Goal: Information Seeking & Learning: Learn about a topic

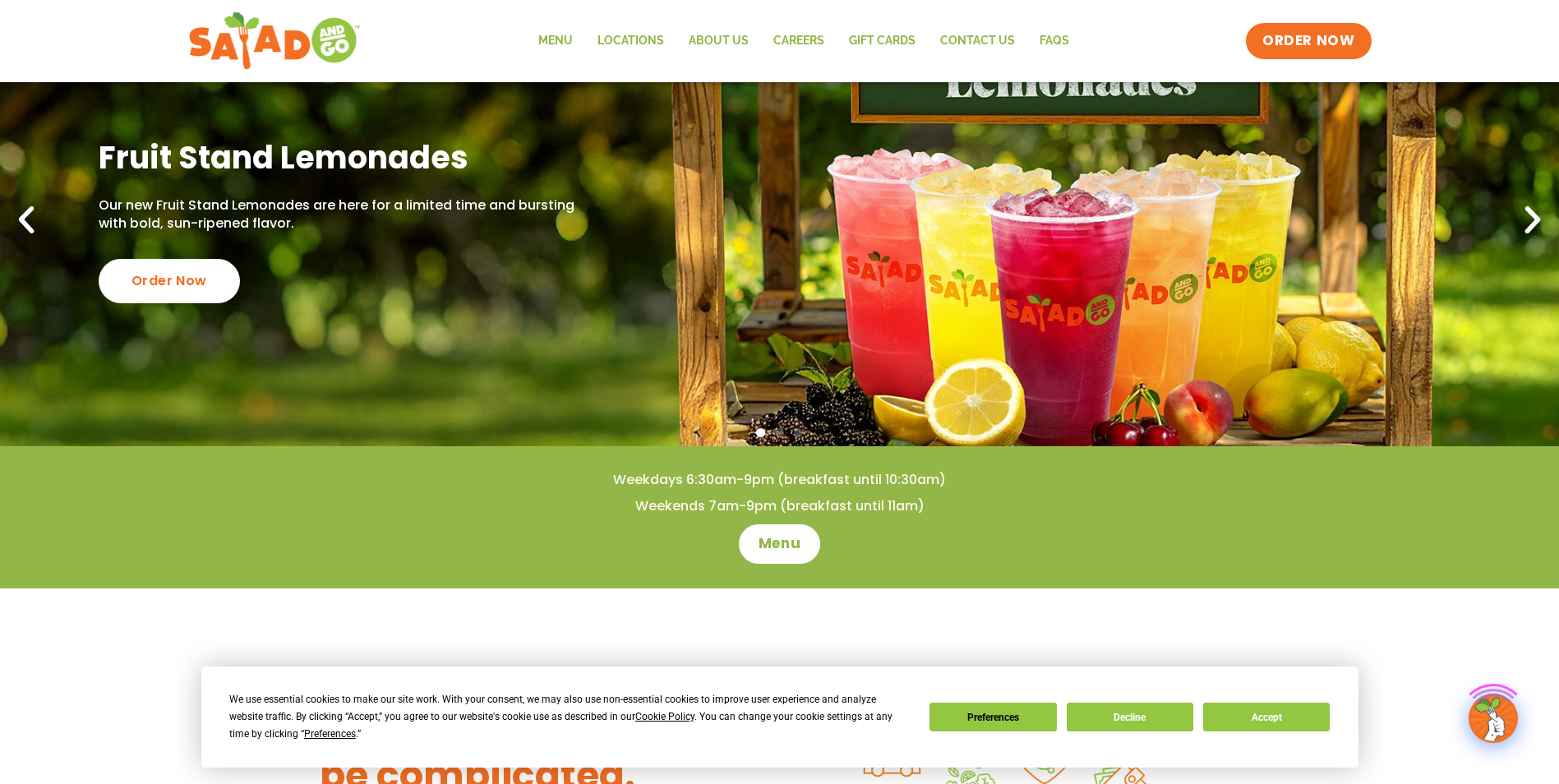
scroll to position [165, 0]
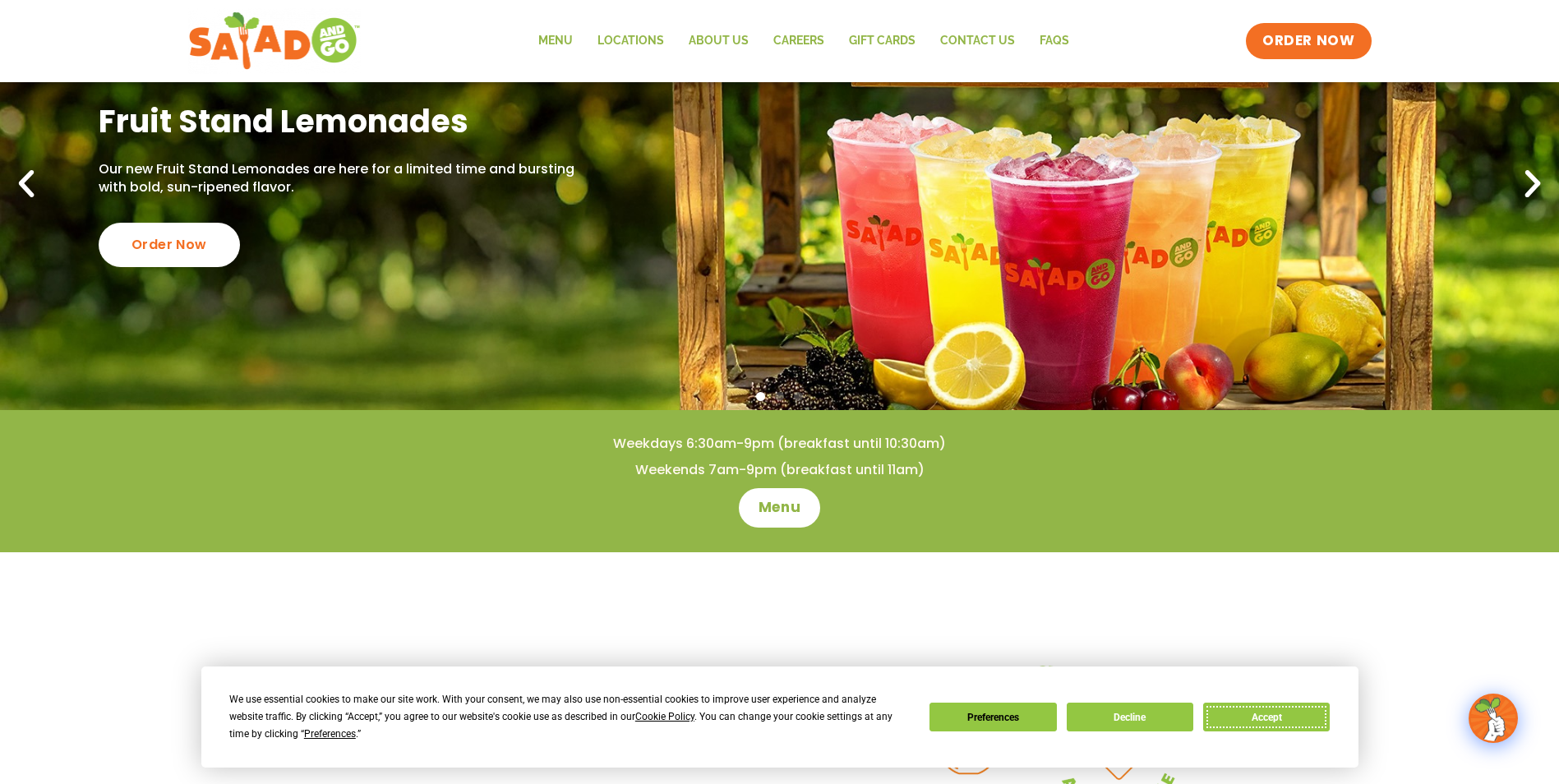
click at [1262, 710] on button "Accept" at bounding box center [1267, 717] width 127 height 29
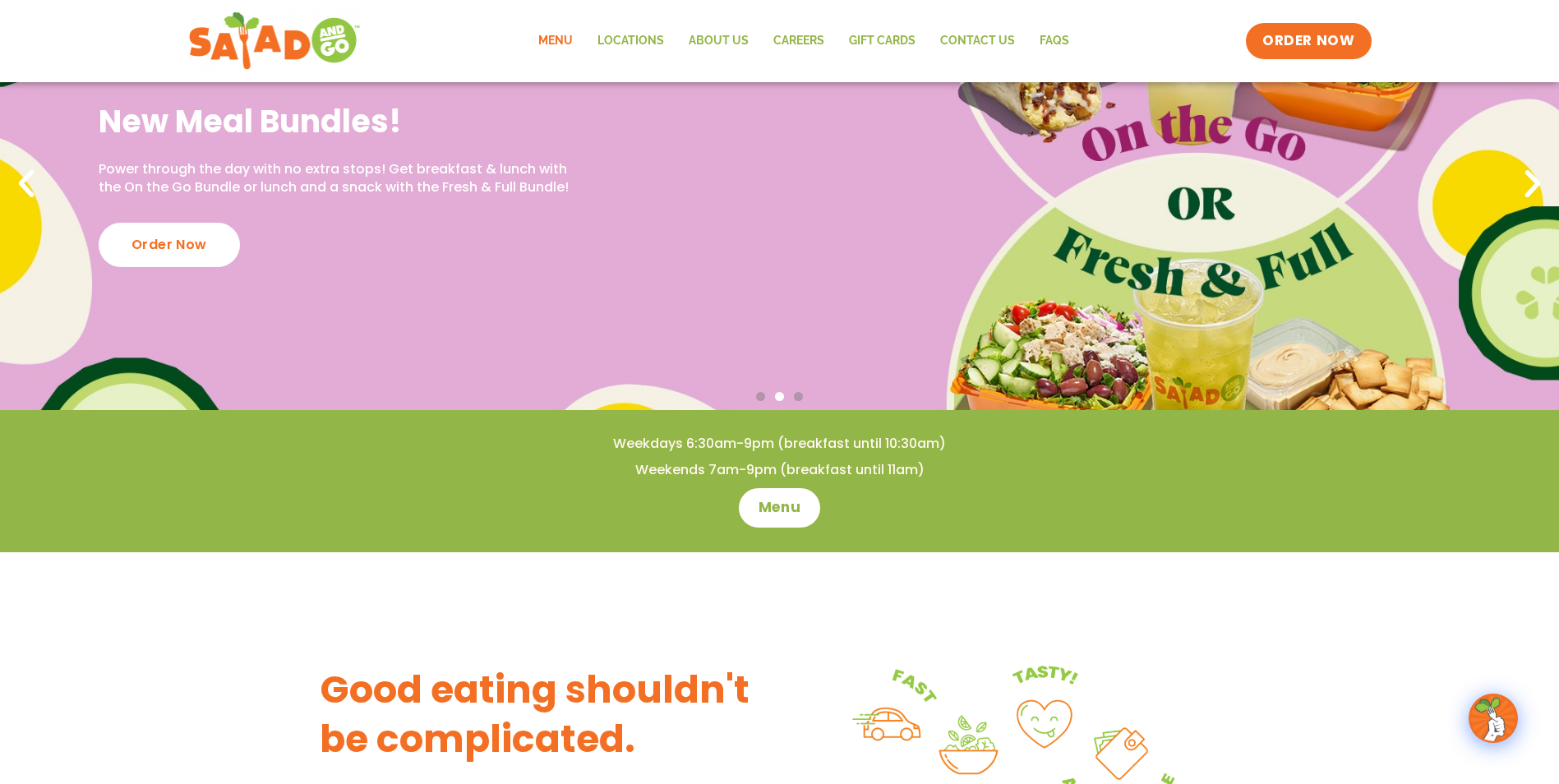
click at [563, 37] on link "Menu" at bounding box center [556, 41] width 60 height 38
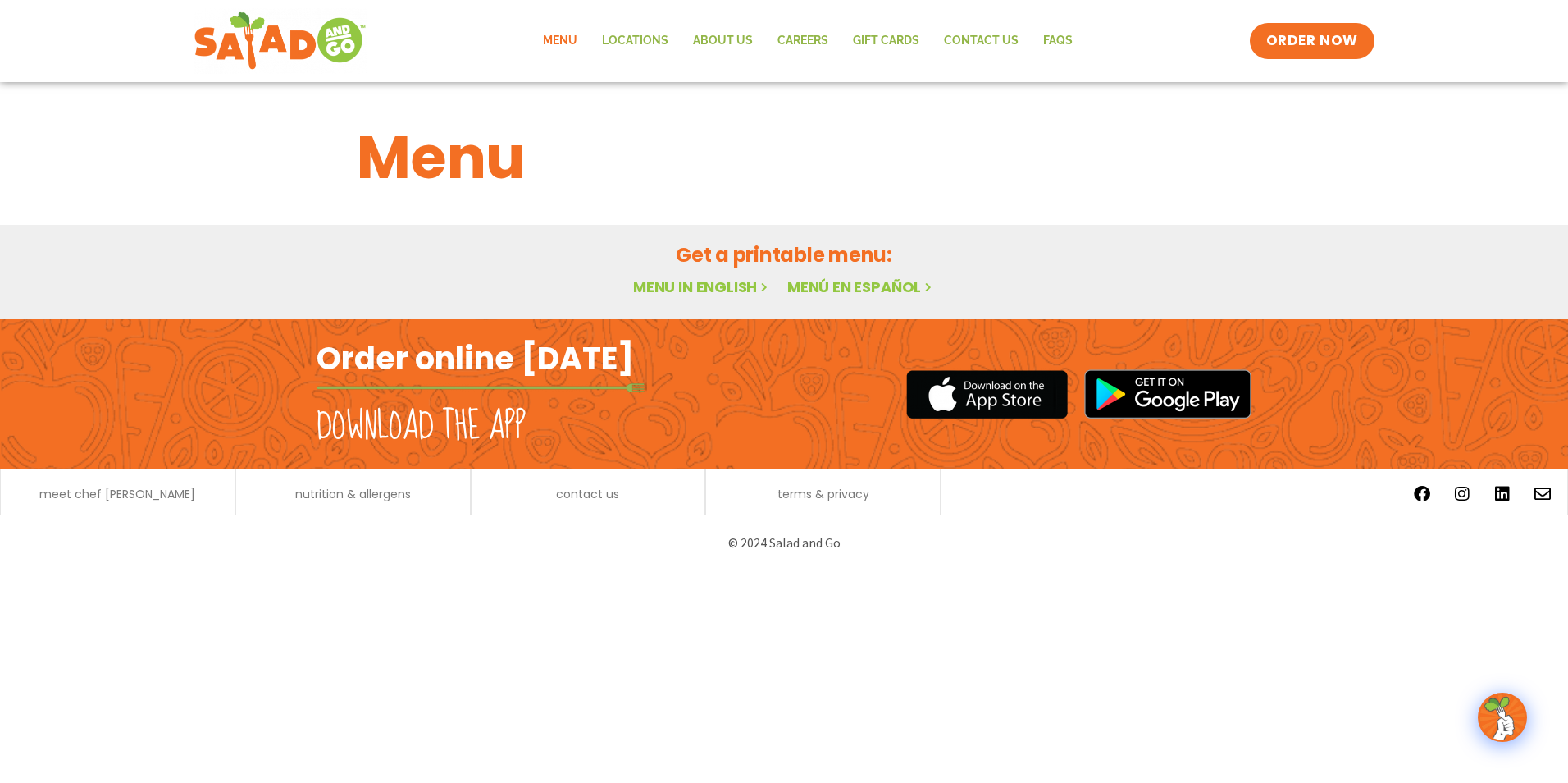
click at [712, 284] on link "Menu in English" at bounding box center [702, 286] width 138 height 20
click at [1285, 38] on span "ORDER NOW" at bounding box center [1311, 41] width 101 height 21
